Goal: Task Accomplishment & Management: Manage account settings

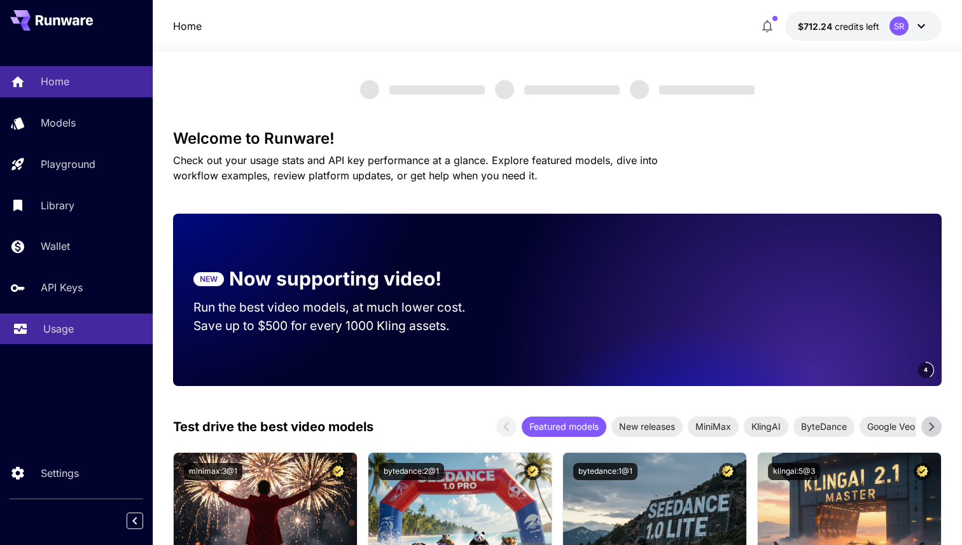
click at [82, 342] on link "Usage" at bounding box center [76, 329] width 153 height 31
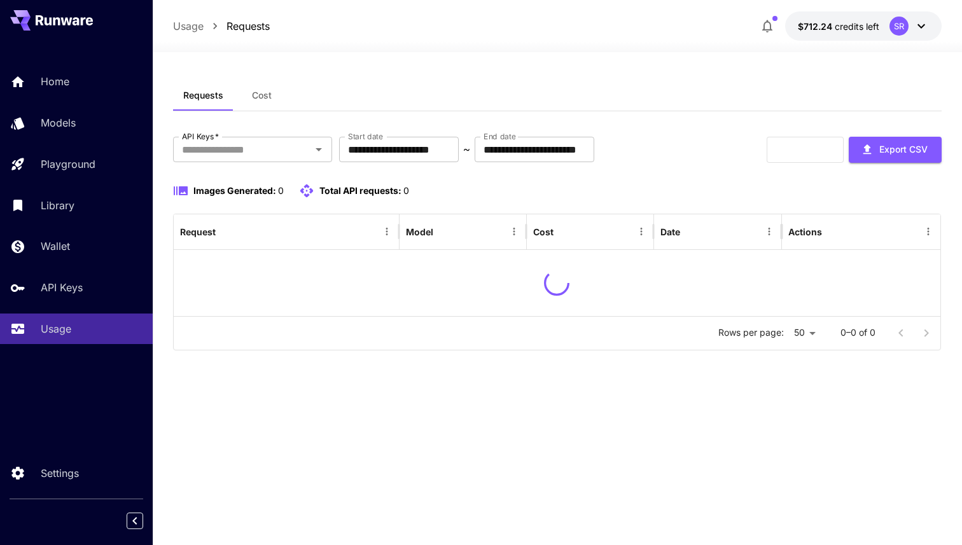
click at [270, 108] on button "Cost" at bounding box center [262, 95] width 57 height 31
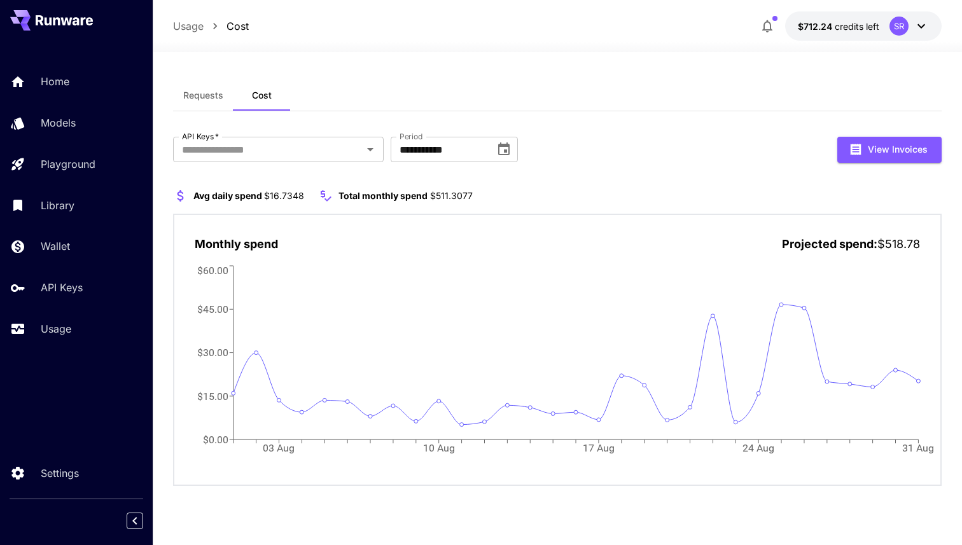
click at [424, 69] on div "**********" at bounding box center [557, 298] width 769 height 493
